Goal: Check status

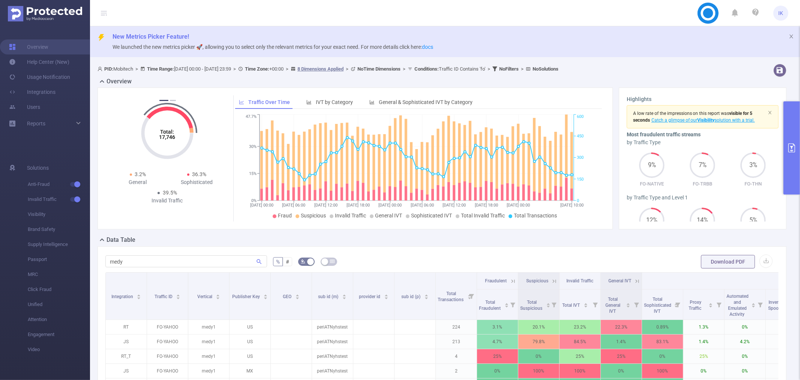
scroll to position [199, 0]
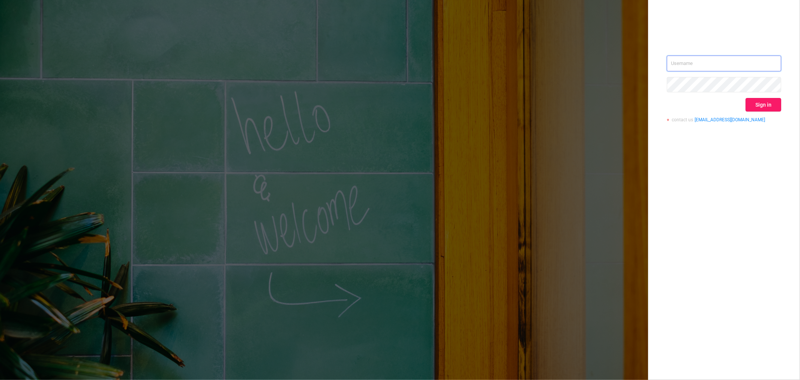
type input "ido@mobitech.io"
click at [762, 102] on button "Sign in" at bounding box center [764, 105] width 36 height 14
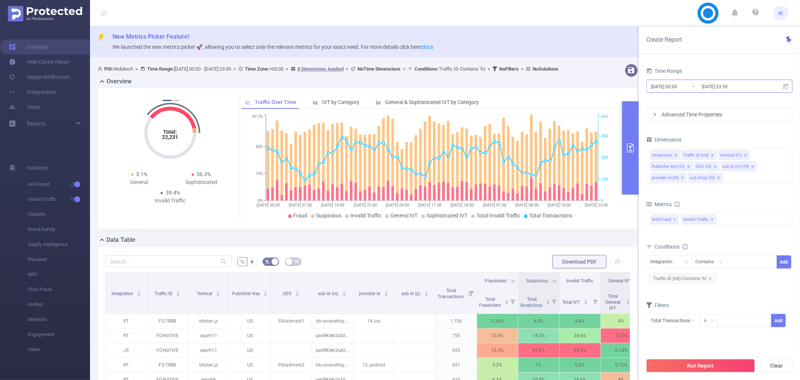
click at [721, 84] on input "[DATE] 23:59" at bounding box center [731, 86] width 61 height 10
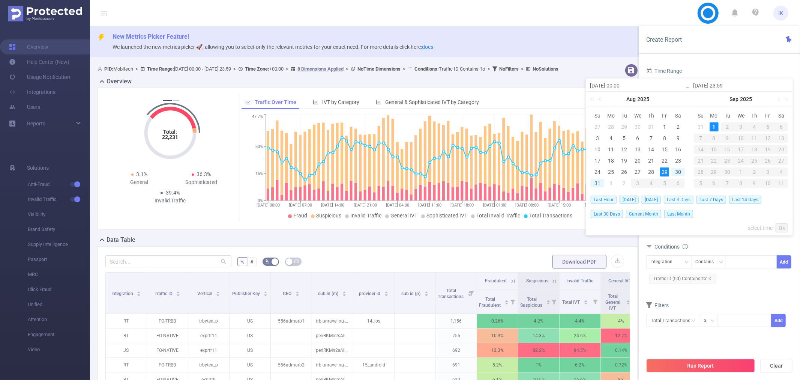
click at [689, 202] on span "Last 3 Days" at bounding box center [679, 199] width 30 height 8
type input "2025-08-29 00:00"
type input "2025-08-31 23:59"
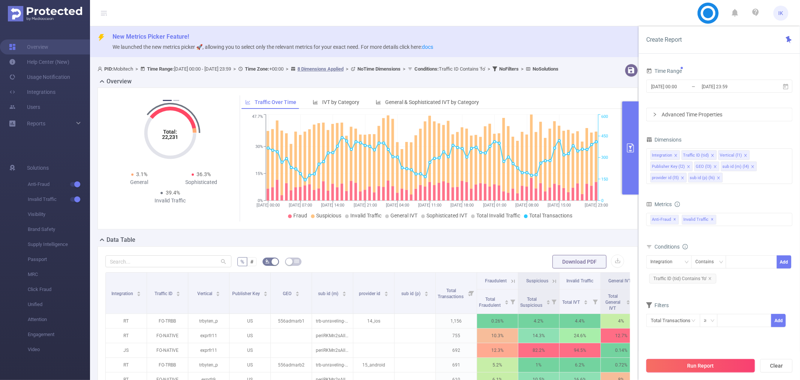
click at [692, 364] on button "Run Report" at bounding box center [700, 366] width 109 height 14
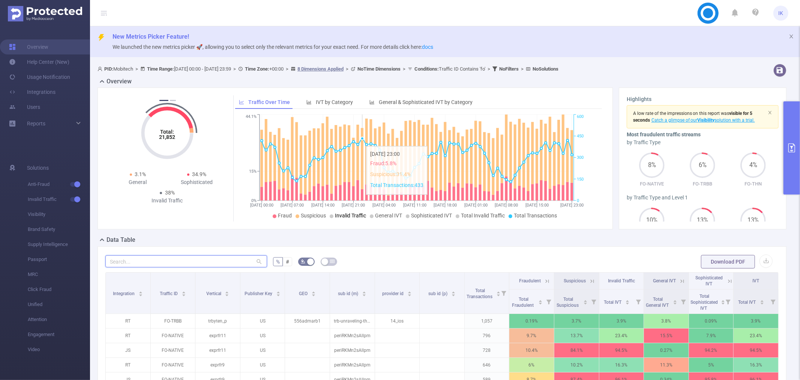
click at [203, 265] on input "text" at bounding box center [186, 261] width 162 height 12
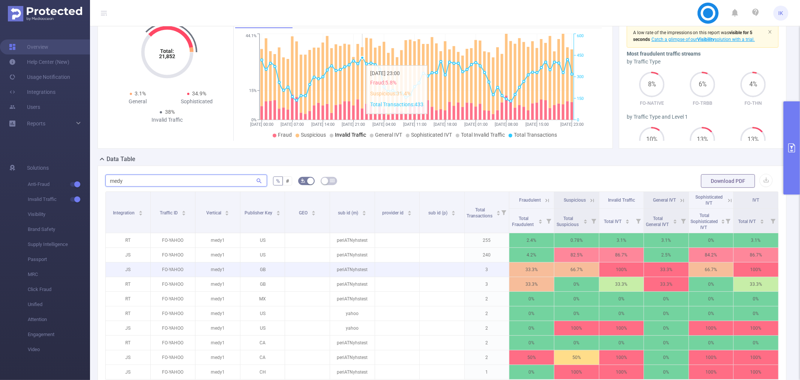
scroll to position [83, 0]
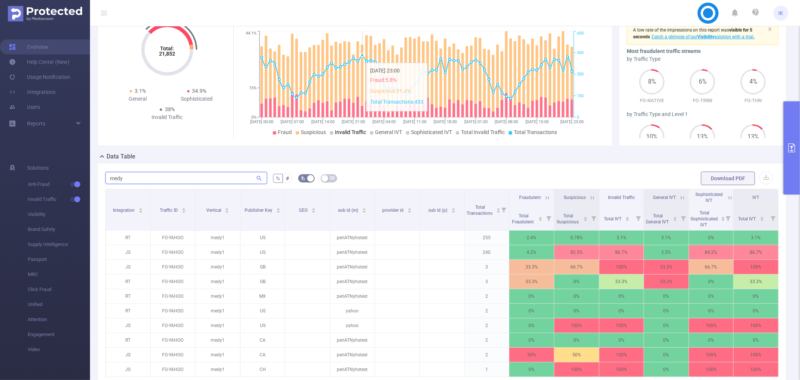
type input "medy"
click at [728, 198] on icon at bounding box center [729, 197] width 3 height 3
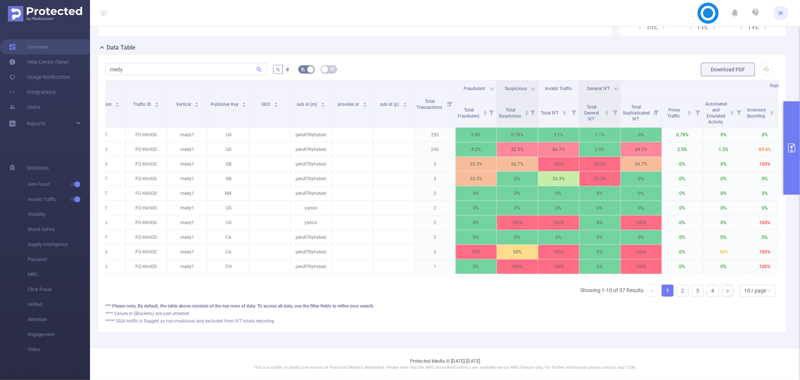
scroll to position [0, 0]
